Goal: Task Accomplishment & Management: Use online tool/utility

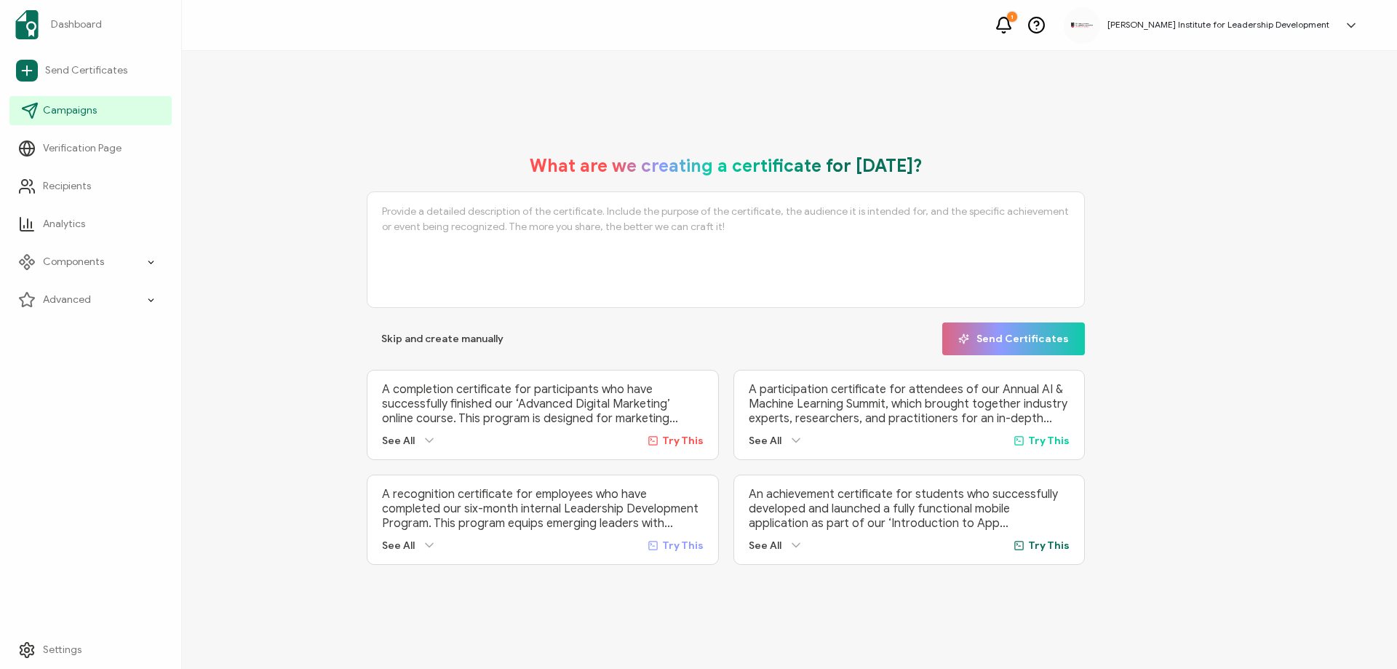
click at [35, 107] on icon at bounding box center [29, 110] width 17 height 17
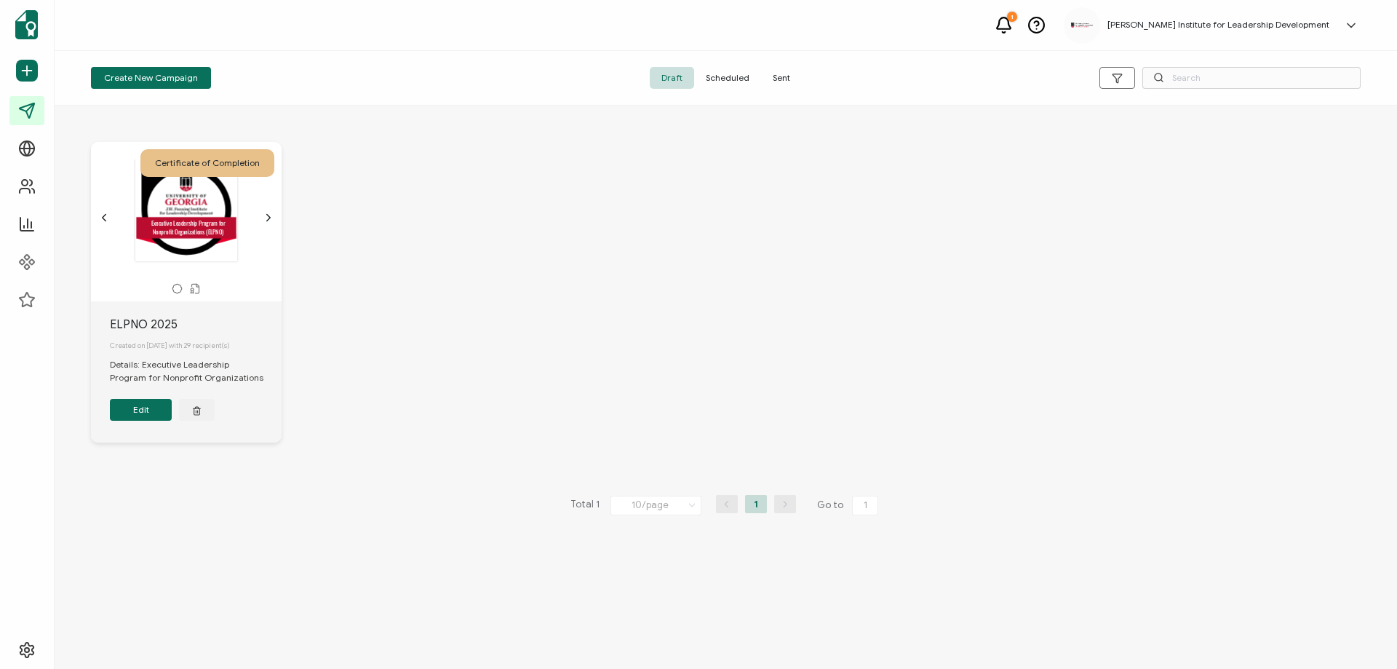
click at [268, 215] on icon "chevron forward outline" at bounding box center [269, 218] width 4 height 7
click at [140, 416] on button "Edit" at bounding box center [141, 410] width 62 height 22
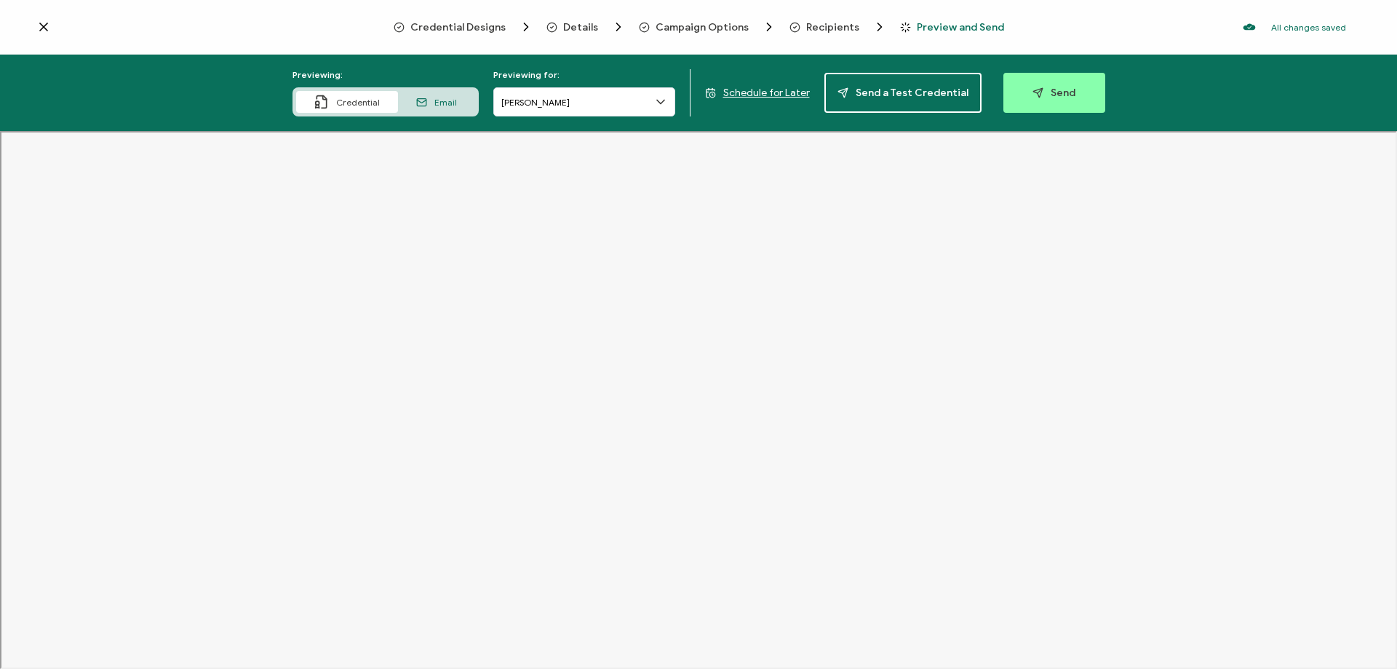
click at [427, 97] on icon at bounding box center [421, 102] width 11 height 11
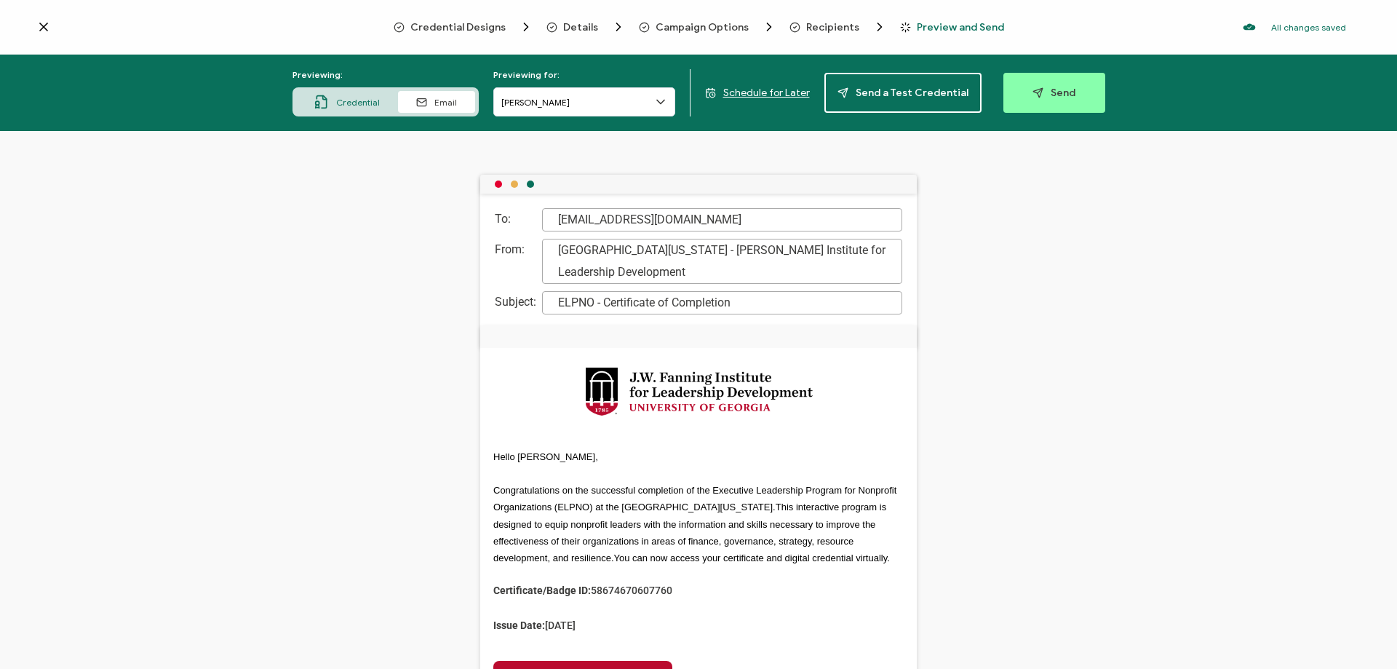
click at [358, 100] on span "Credential" at bounding box center [358, 102] width 44 height 11
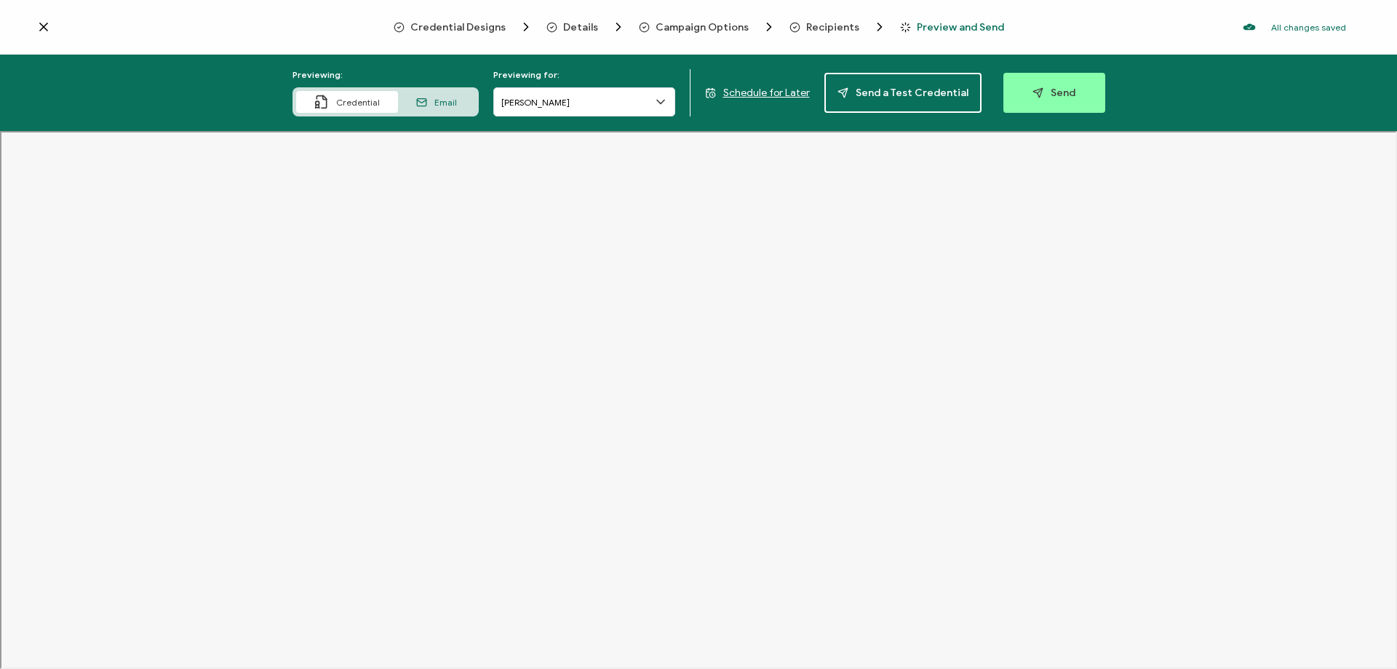
click at [436, 103] on div "Email" at bounding box center [436, 102] width 77 height 22
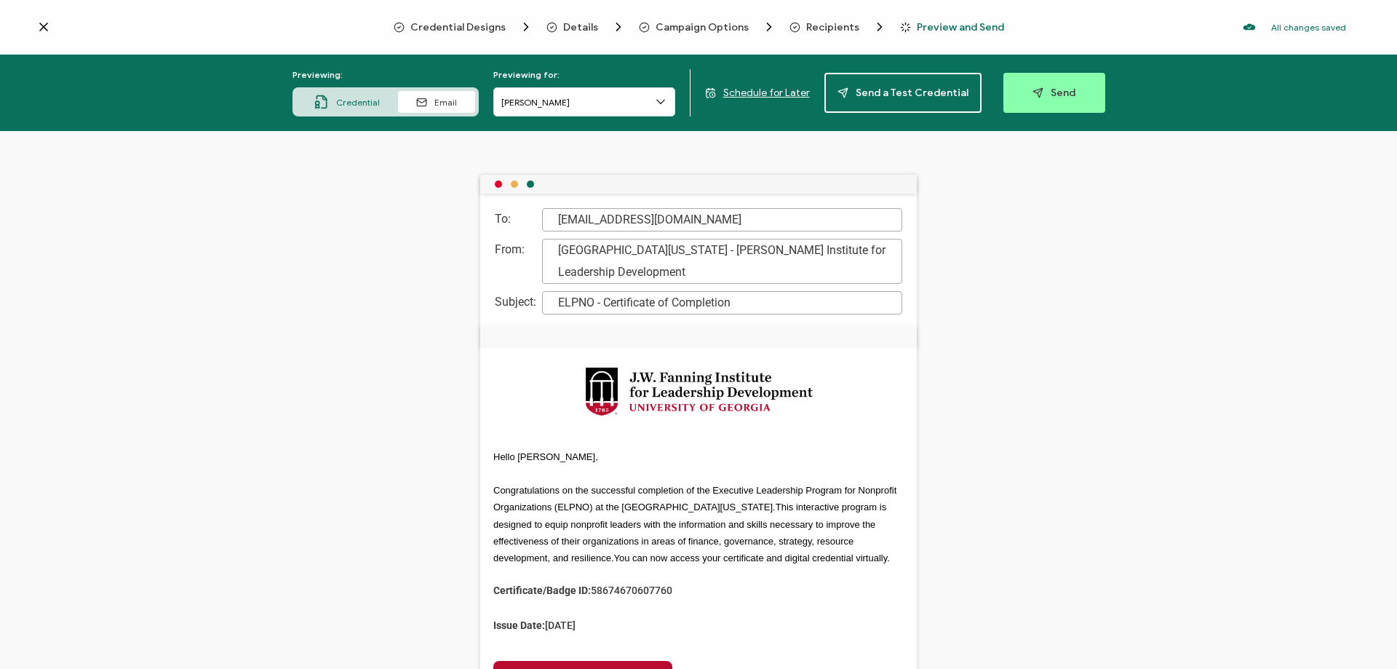
click at [376, 99] on span "Credential" at bounding box center [358, 102] width 44 height 11
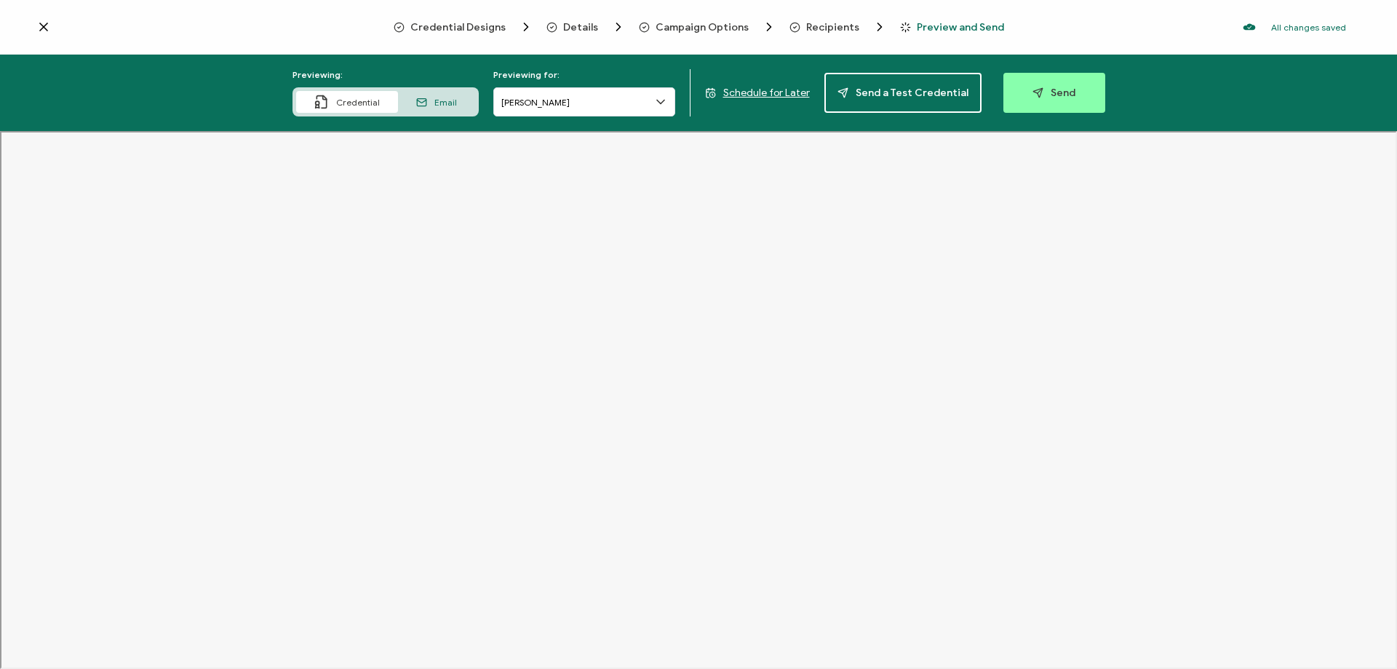
click at [664, 101] on icon at bounding box center [661, 102] width 15 height 15
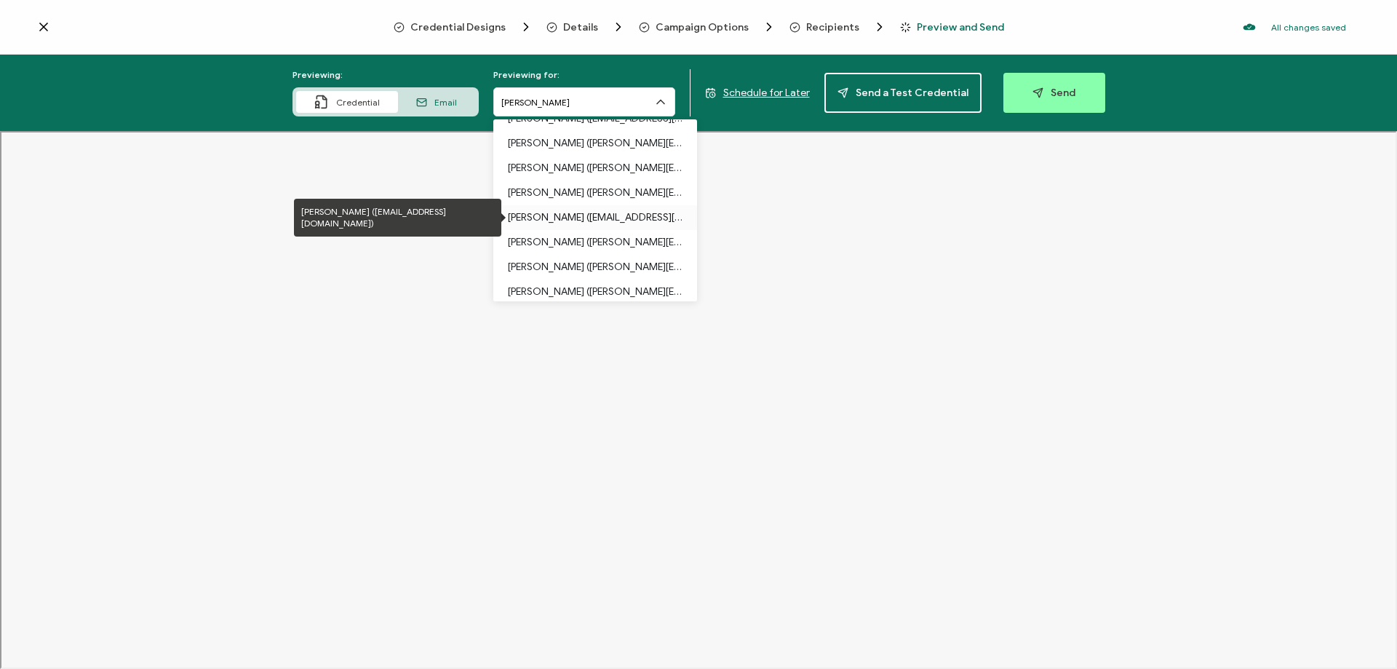
scroll to position [396, 0]
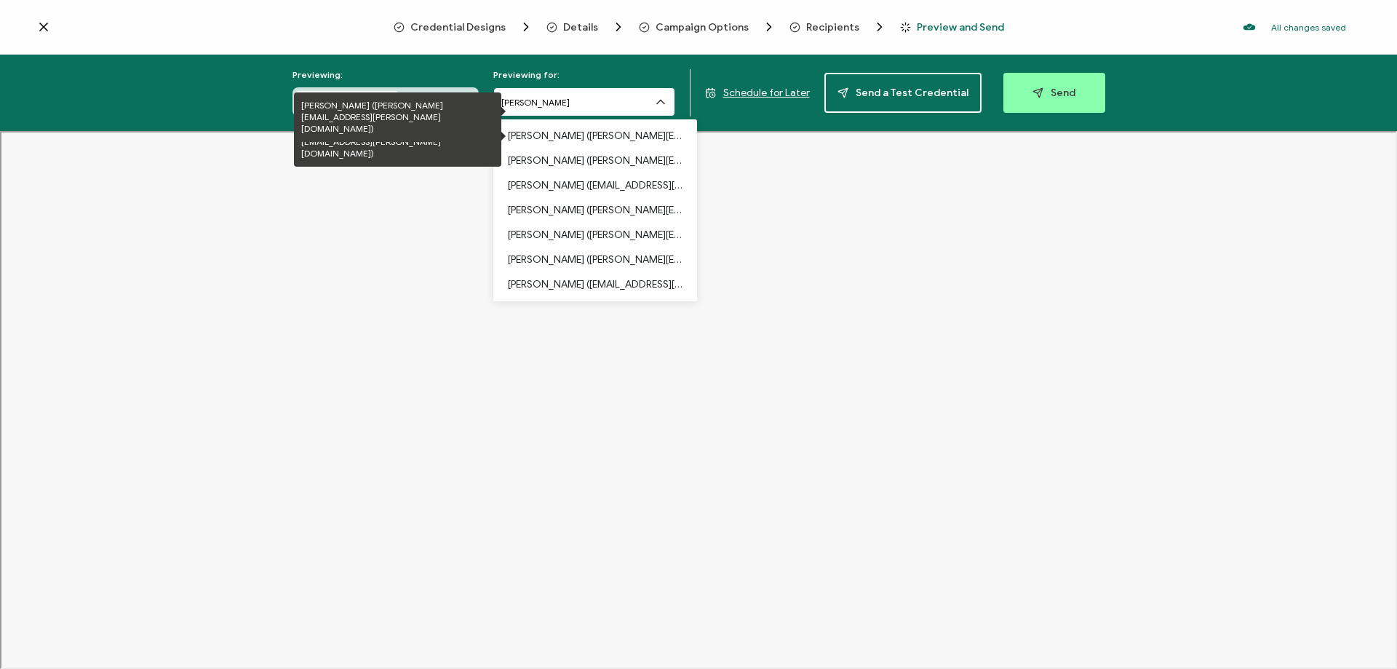
click at [623, 100] on input "[PERSON_NAME]" at bounding box center [584, 101] width 182 height 29
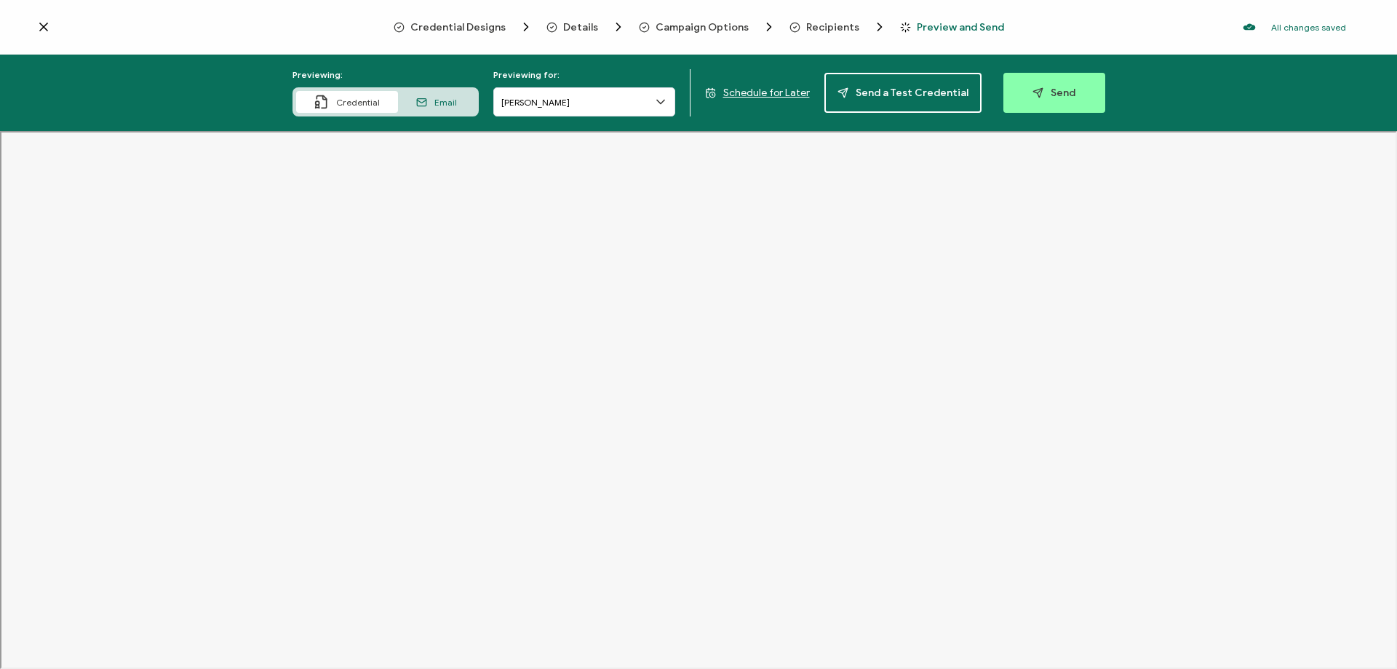
click at [458, 108] on div "Email" at bounding box center [436, 102] width 77 height 22
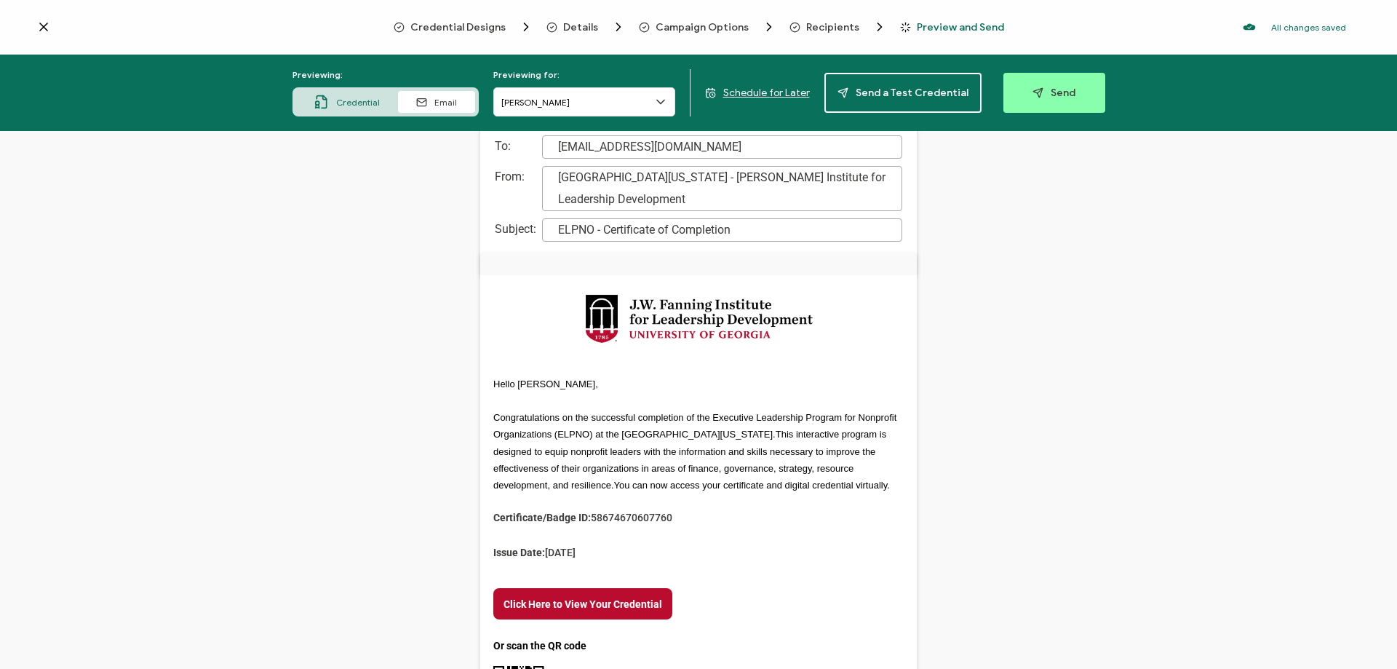
scroll to position [0, 0]
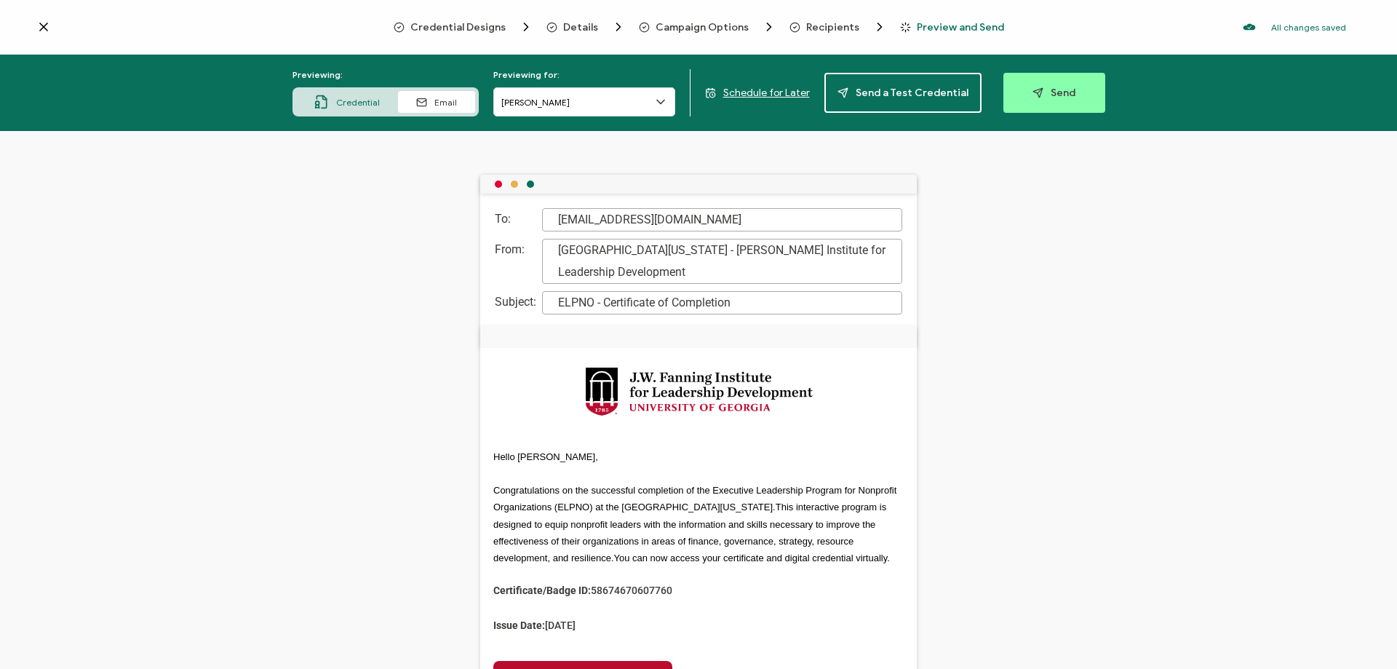
click at [365, 100] on span "Credential" at bounding box center [358, 102] width 44 height 11
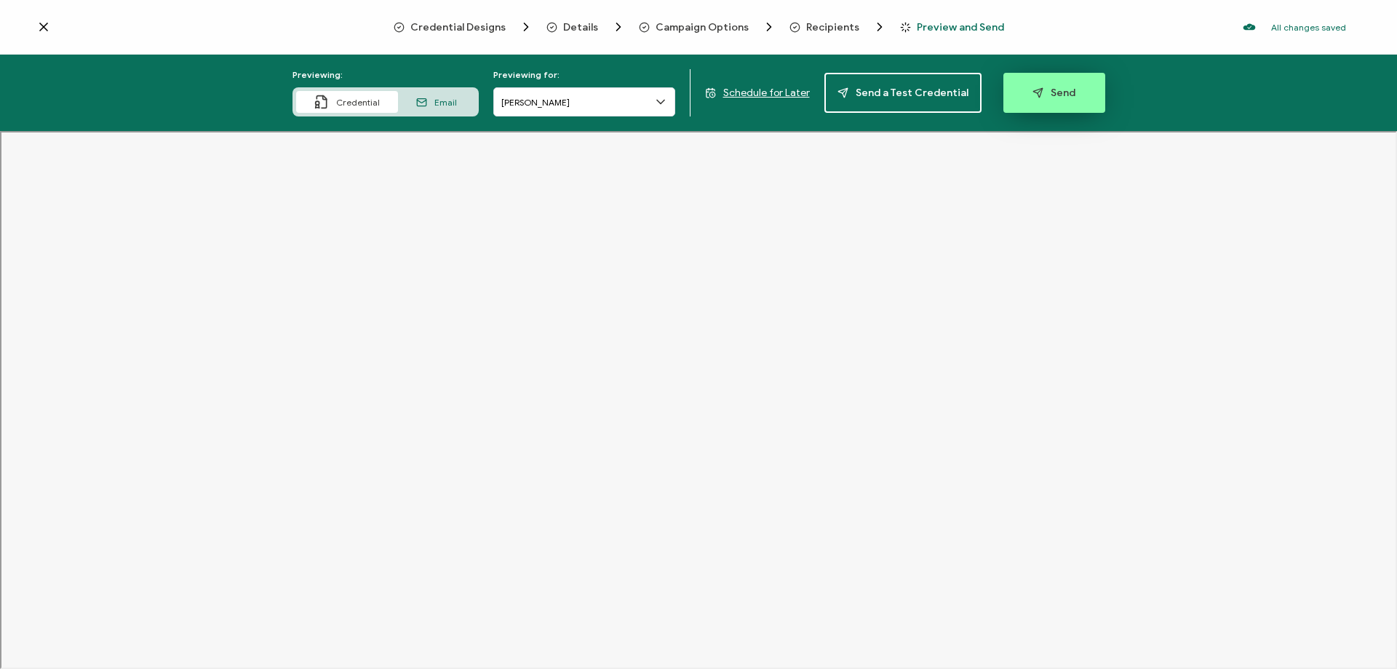
click at [1058, 92] on span "Send" at bounding box center [1054, 92] width 43 height 11
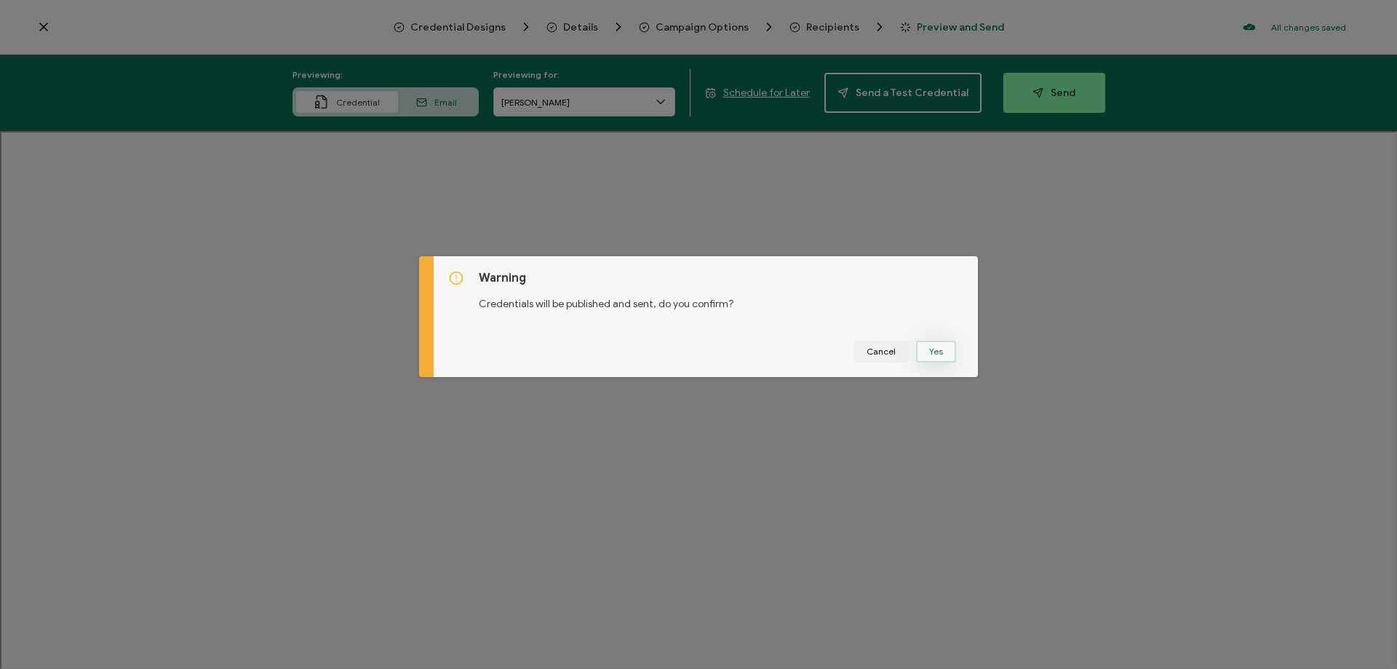
click at [936, 355] on button "Yes" at bounding box center [936, 352] width 40 height 22
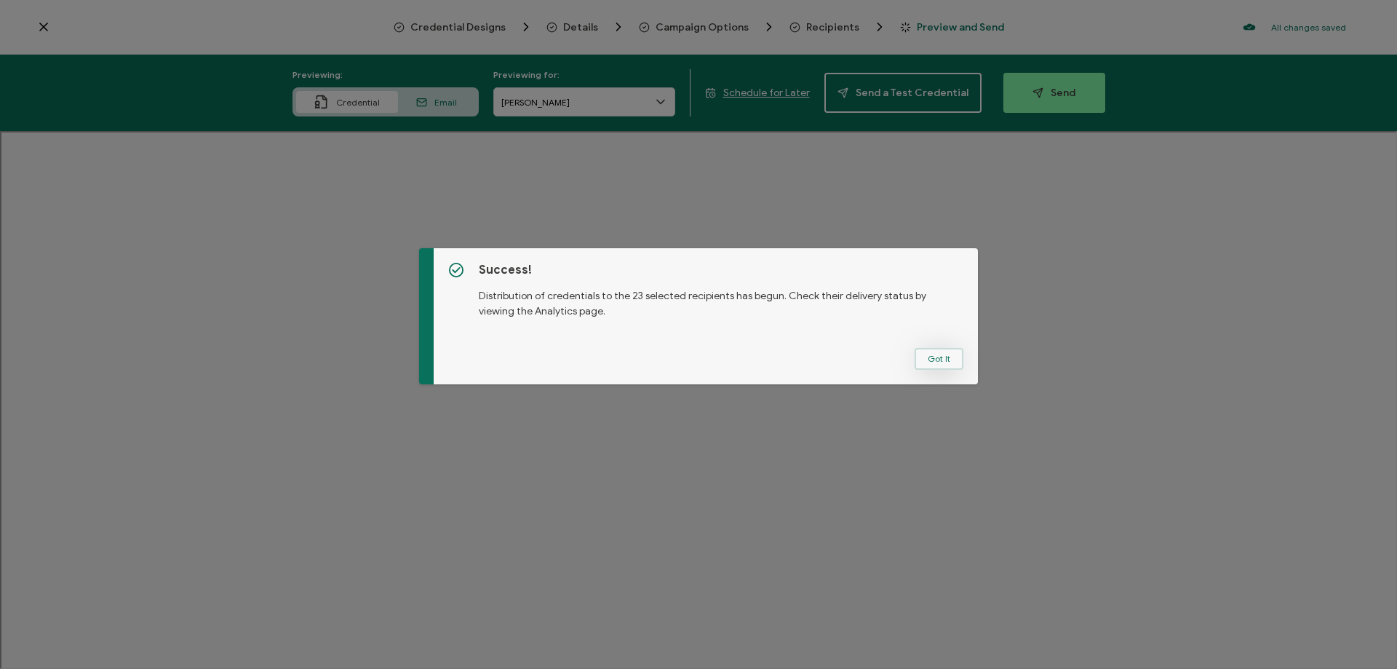
click at [931, 357] on button "Got It" at bounding box center [939, 359] width 49 height 22
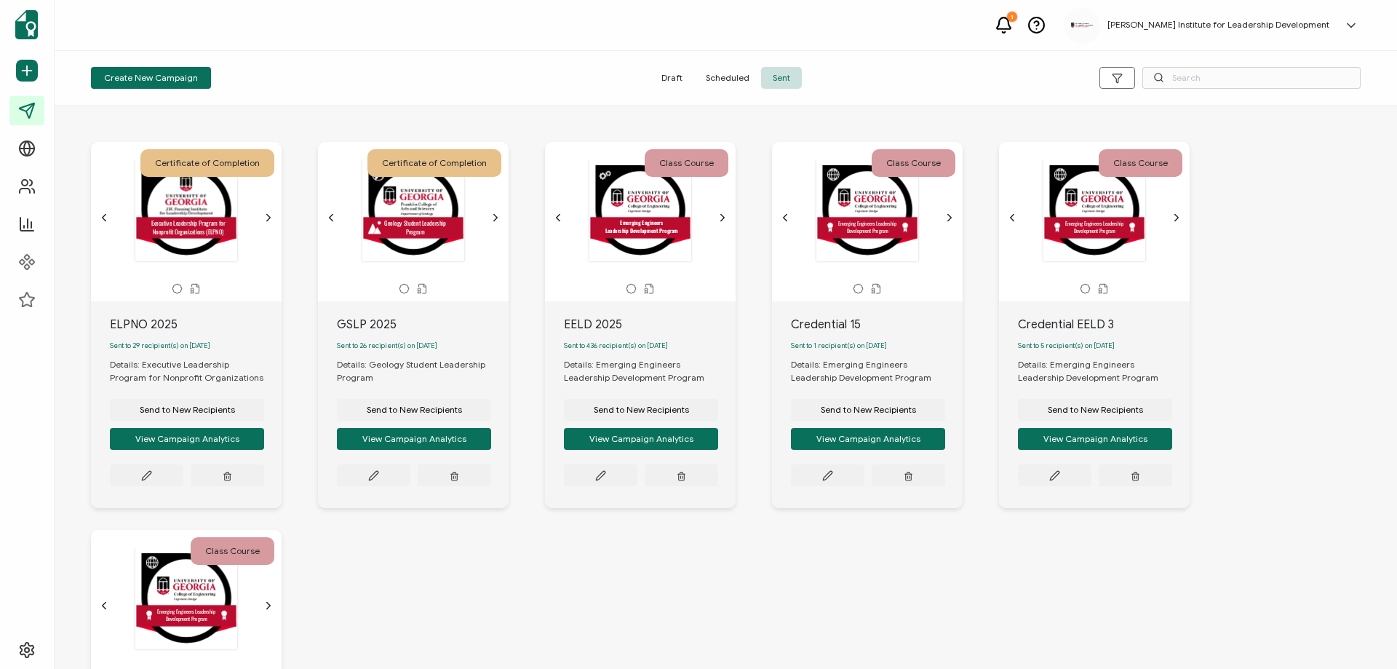
click at [269, 217] on icon "chevron forward outline" at bounding box center [269, 218] width 4 height 7
click at [105, 217] on icon "chevron back outline" at bounding box center [104, 218] width 12 height 12
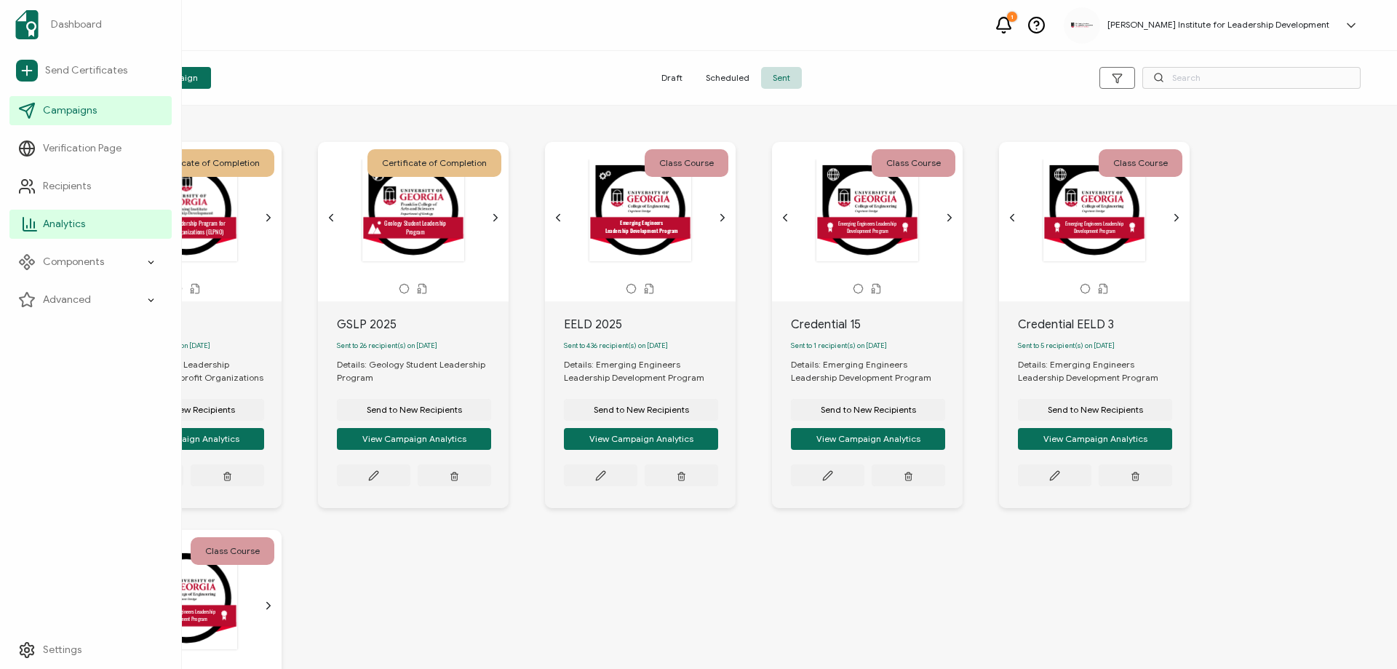
drag, startPoint x: 79, startPoint y: 222, endPoint x: 98, endPoint y: 215, distance: 20.3
click at [79, 222] on span "Analytics" at bounding box center [64, 224] width 42 height 15
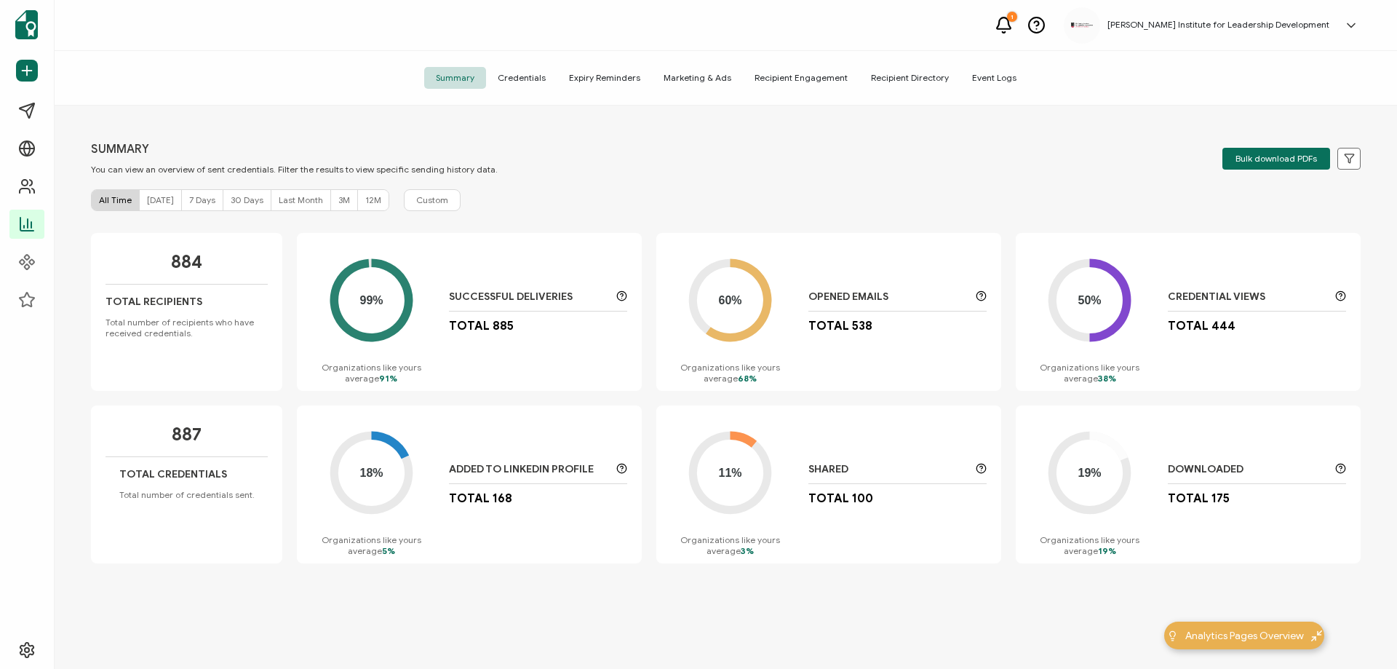
click at [530, 76] on span "Credentials" at bounding box center [521, 78] width 71 height 22
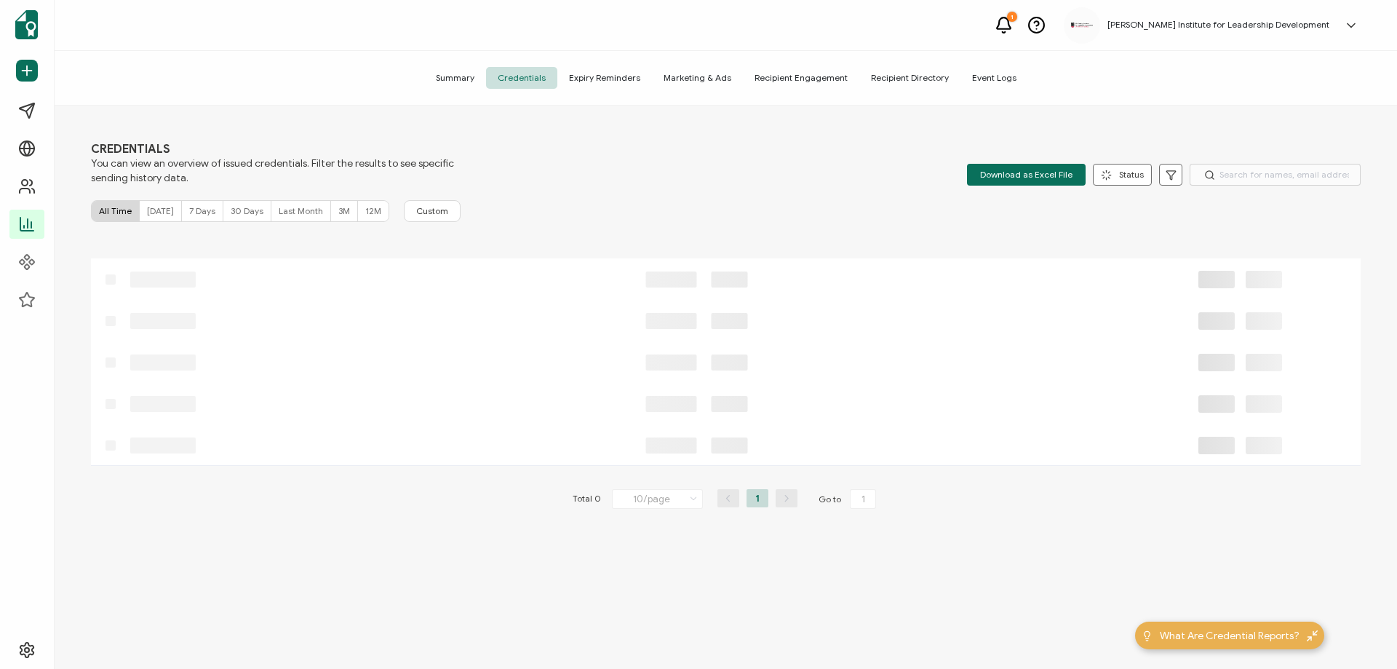
click at [154, 209] on span "[DATE]" at bounding box center [160, 210] width 27 height 11
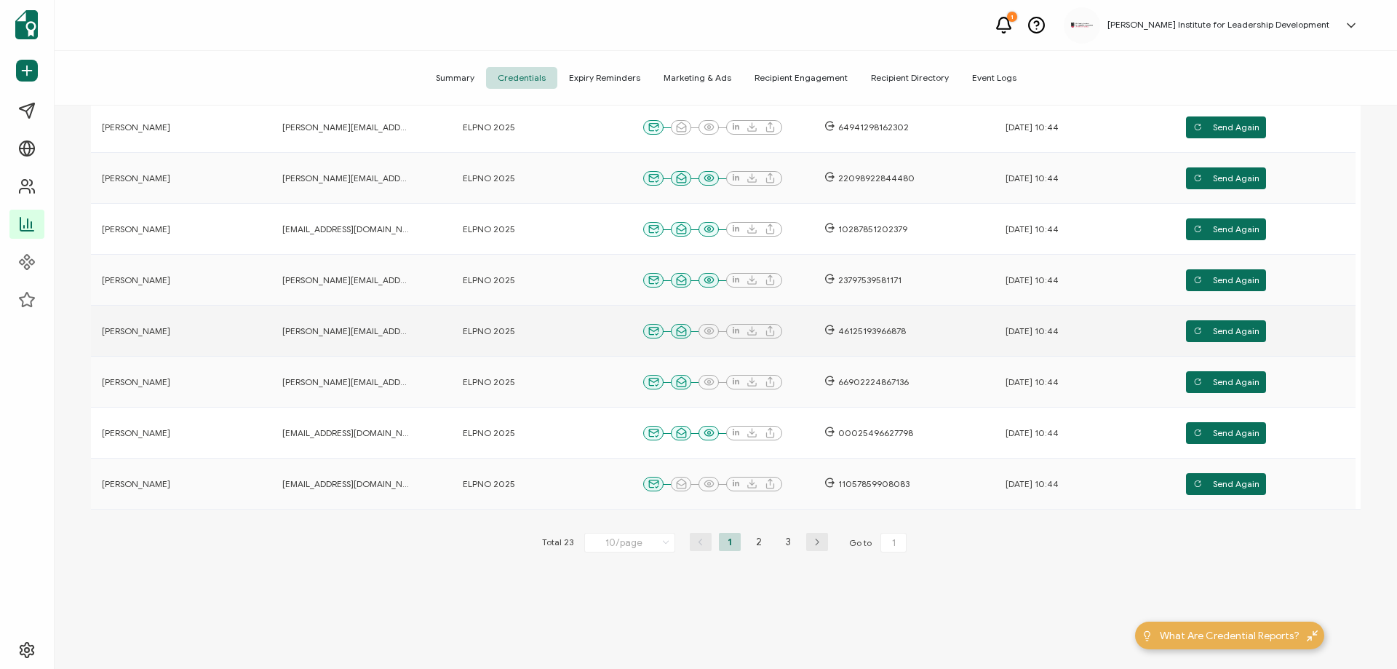
scroll to position [218, 0]
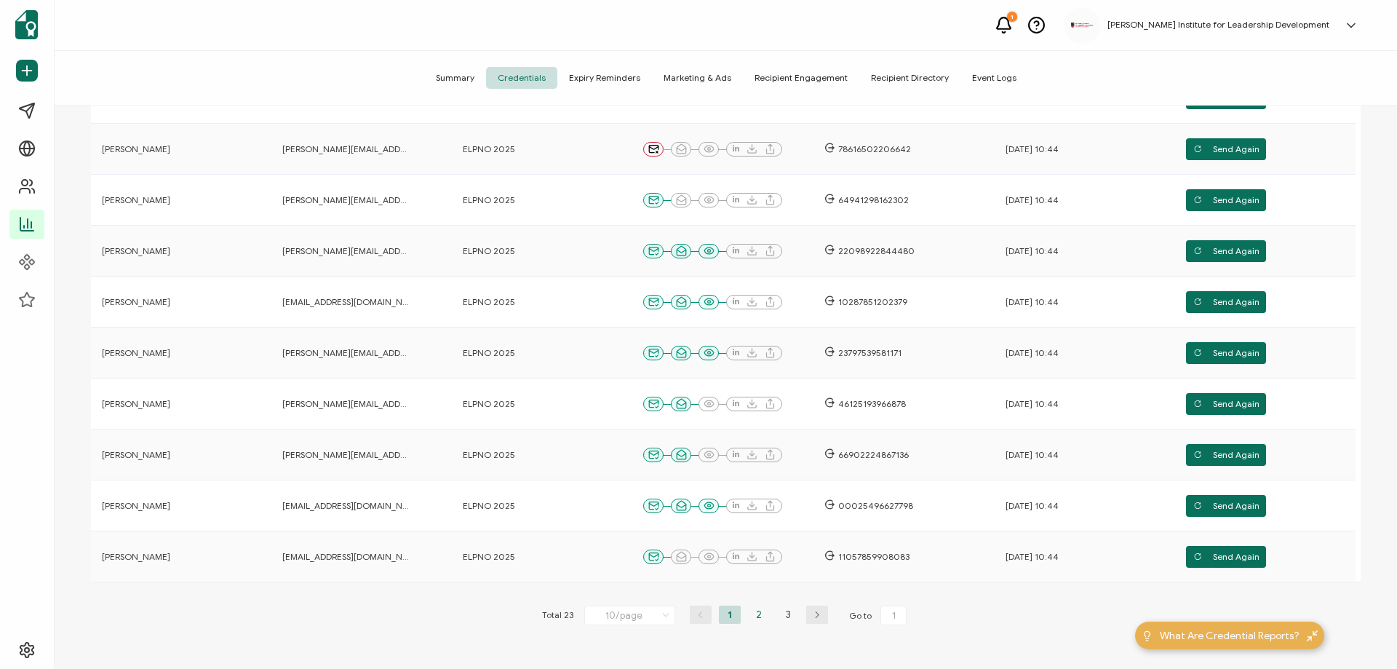
click at [751, 614] on li "2" at bounding box center [759, 614] width 22 height 18
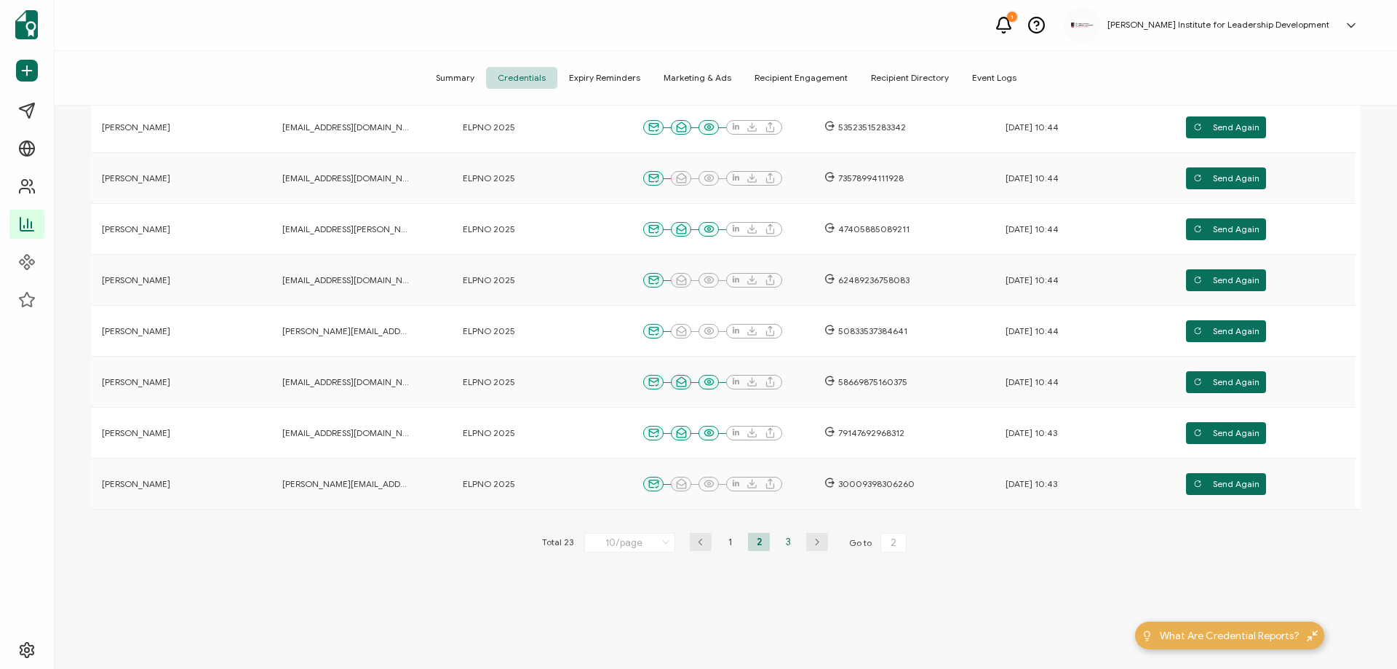
click at [786, 544] on li "3" at bounding box center [788, 542] width 22 height 18
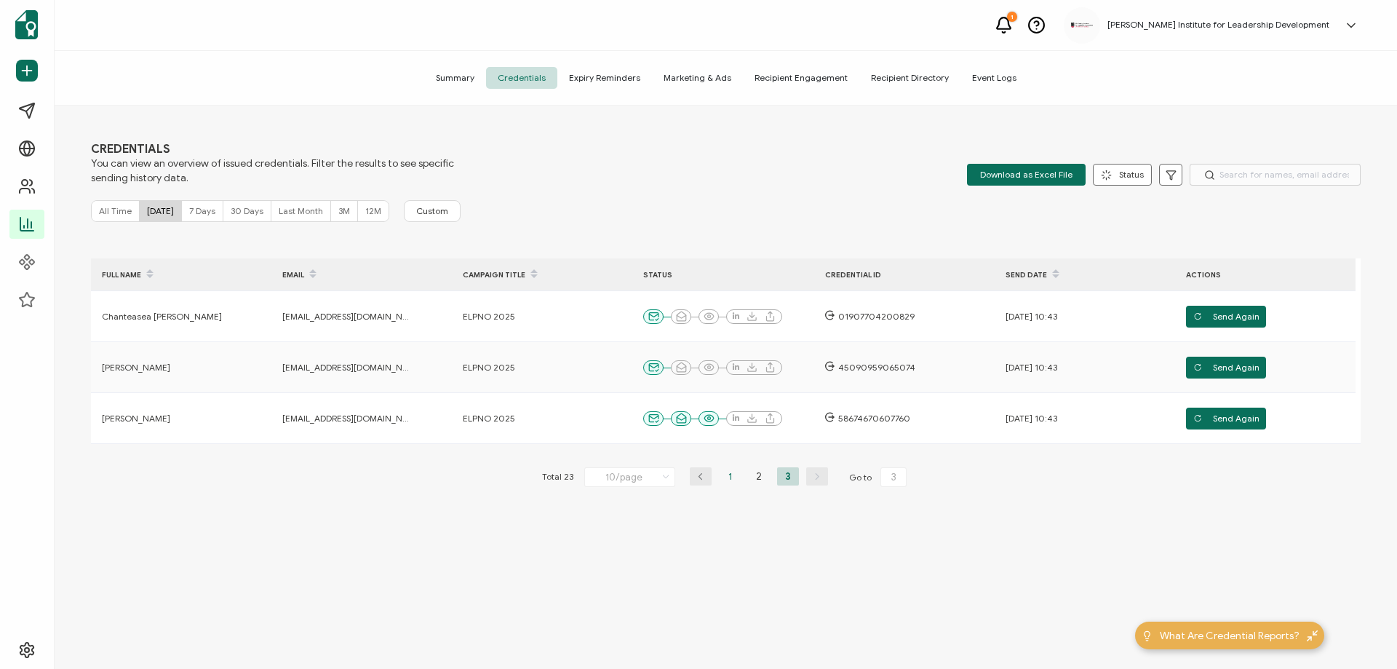
click at [723, 474] on li "1" at bounding box center [730, 476] width 22 height 18
type input "1"
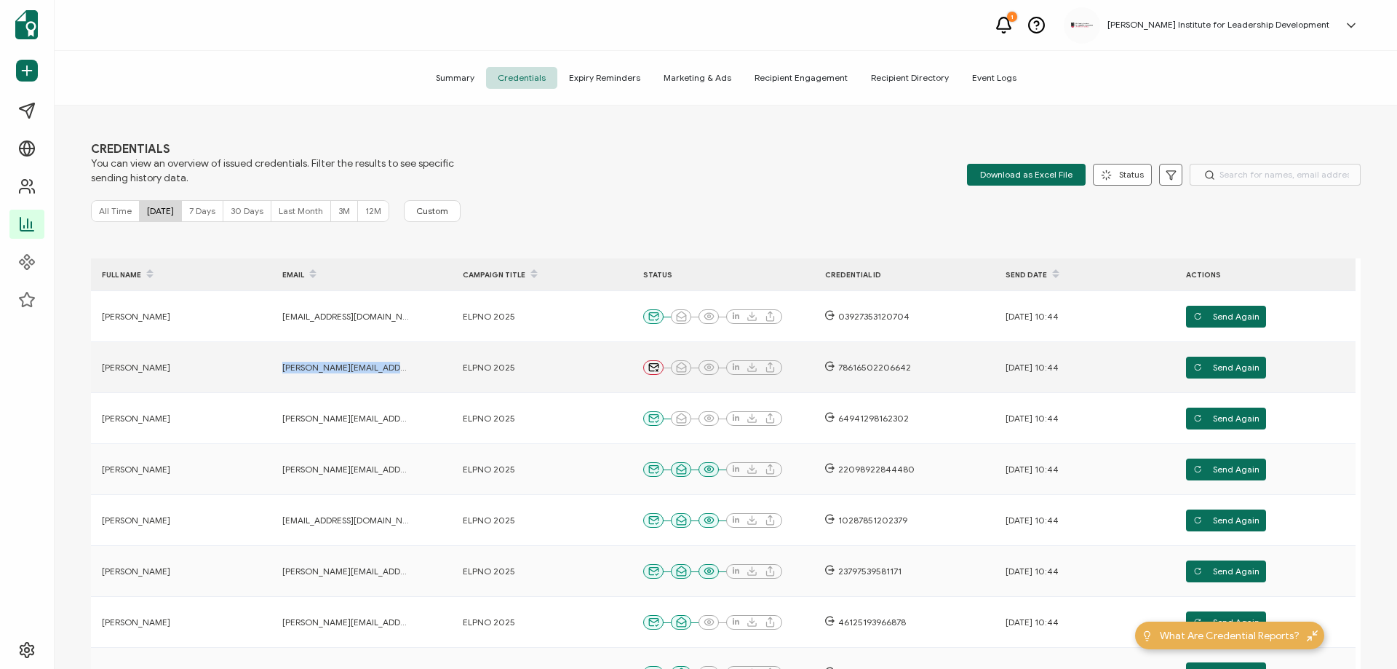
drag, startPoint x: 402, startPoint y: 365, endPoint x: 282, endPoint y: 363, distance: 120.1
click at [282, 363] on div "[PERSON_NAME][EMAIL_ADDRESS][PERSON_NAME][DOMAIN_NAME]" at bounding box center [344, 368] width 146 height 12
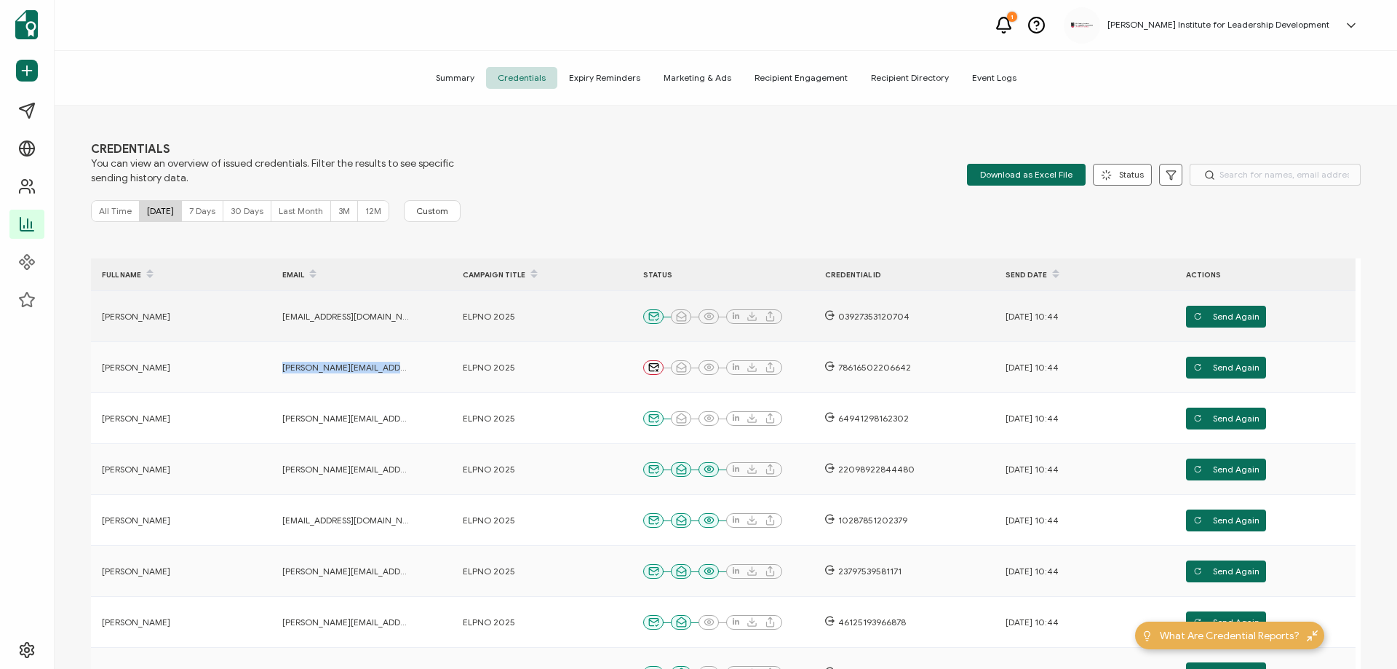
copy span "[PERSON_NAME][EMAIL_ADDRESS][PERSON_NAME][DOMAIN_NAME]"
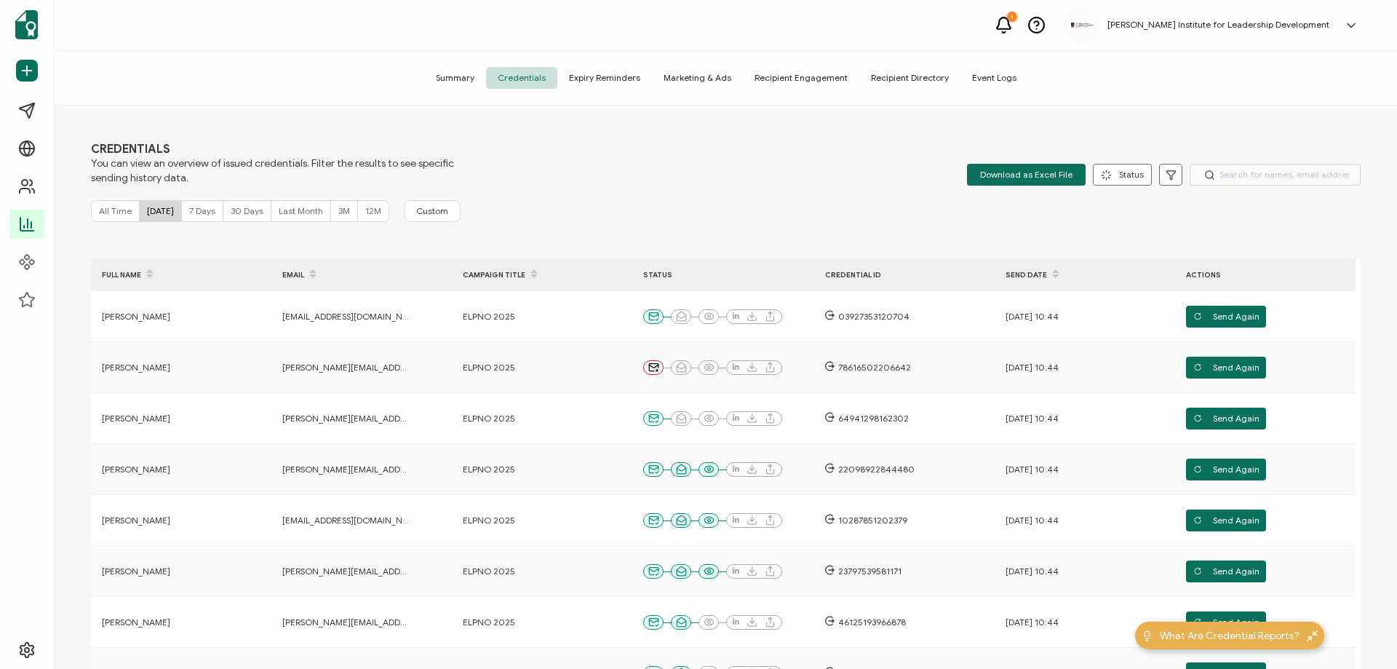
click at [721, 216] on div "All Time [DATE] 7 Days 30 Days Last Month 3M 12M Custom" at bounding box center [726, 211] width 1270 height 22
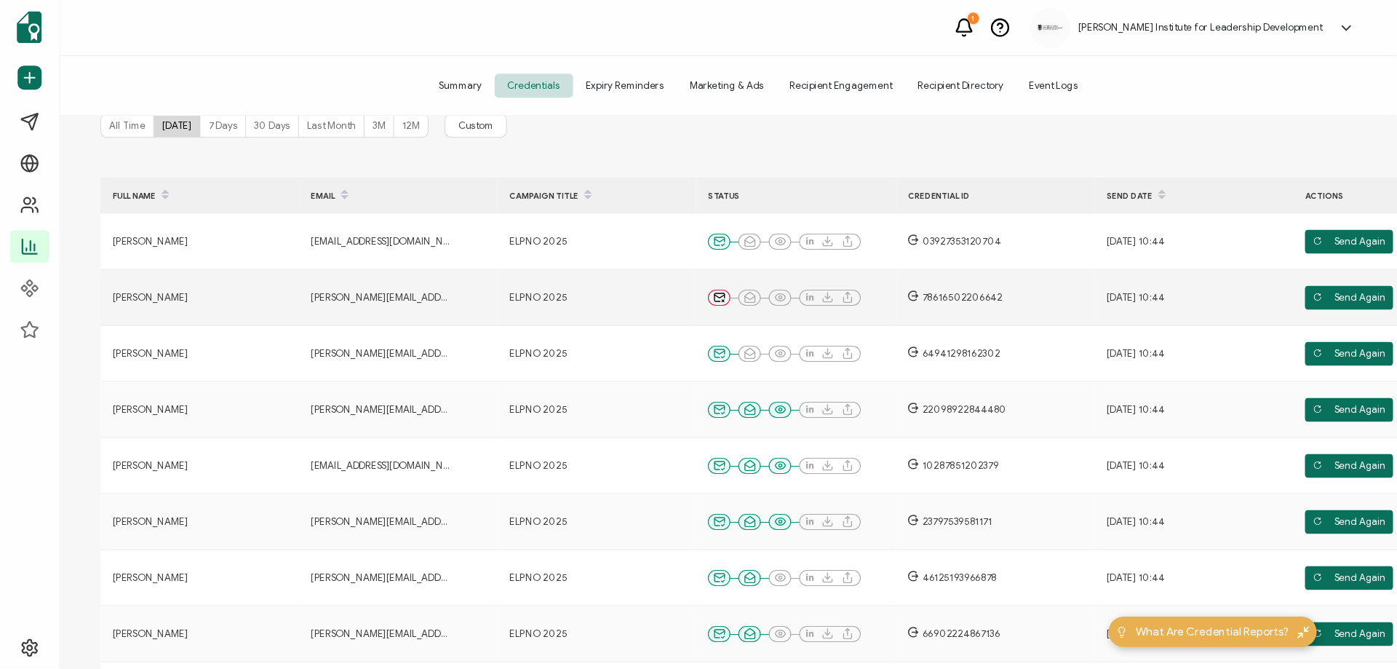
scroll to position [98, 0]
